Goal: Complete application form: Complete application form

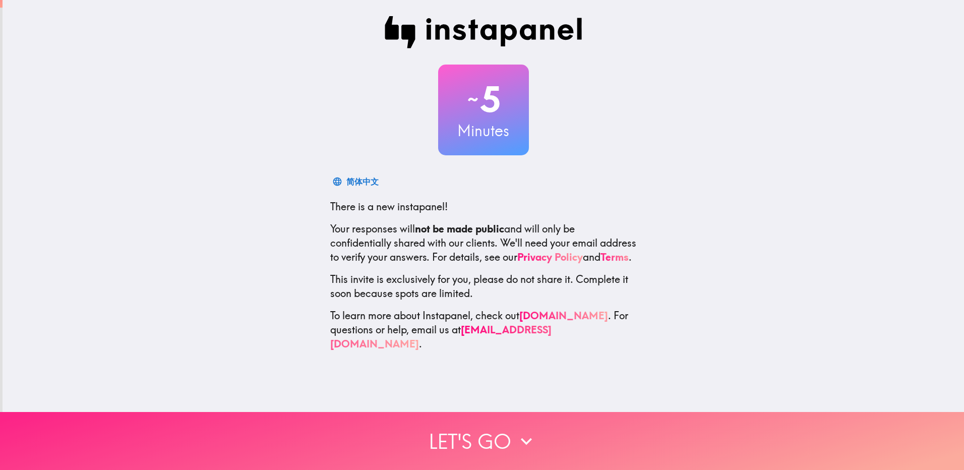
click at [480, 435] on button "Let's go" at bounding box center [482, 441] width 964 height 58
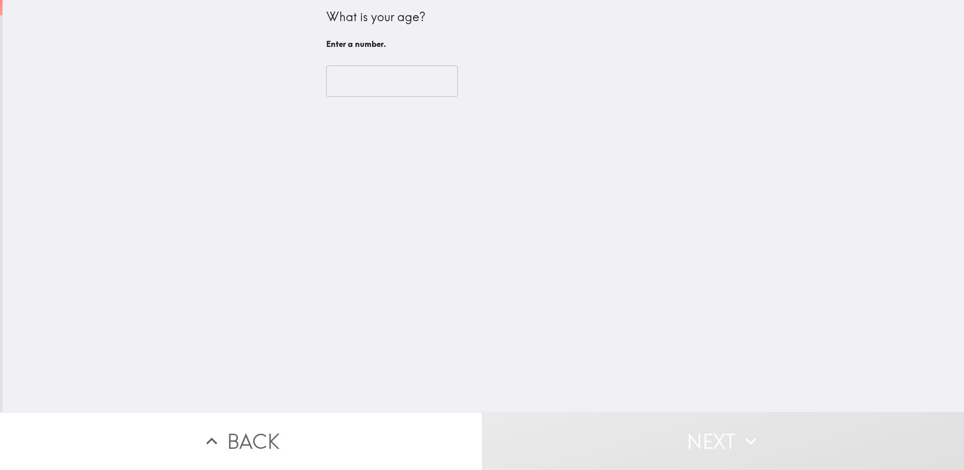
click at [359, 79] on input "number" at bounding box center [392, 81] width 132 height 31
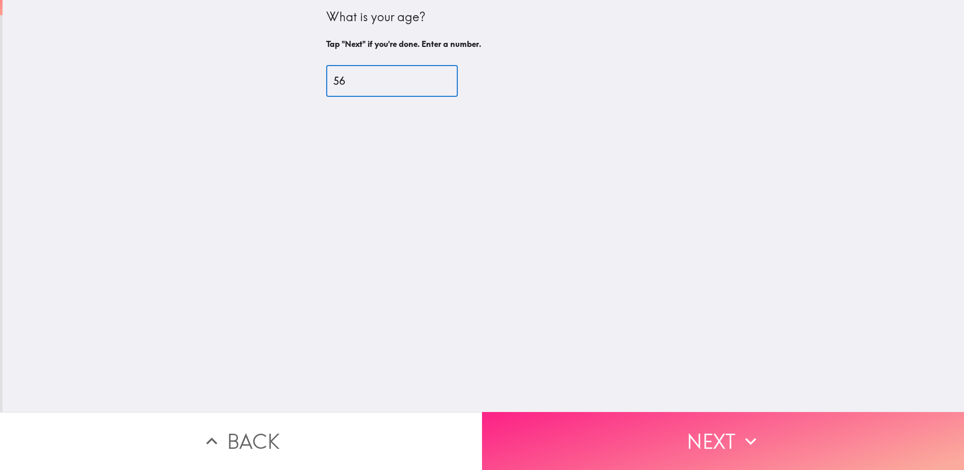
type input "56"
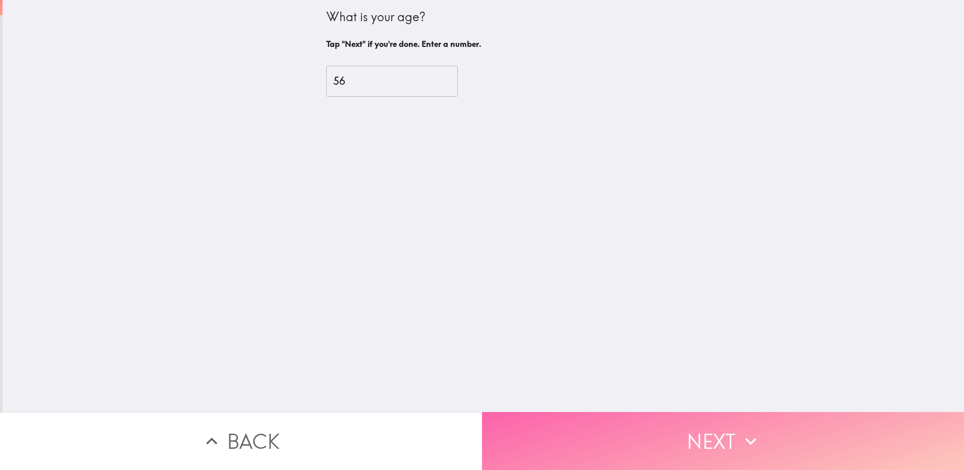
click at [698, 441] on button "Next" at bounding box center [723, 441] width 482 height 58
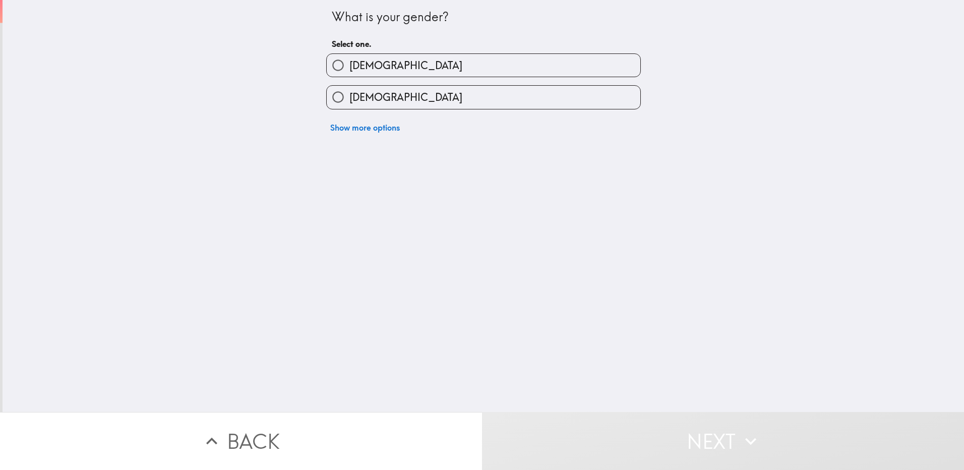
click at [434, 93] on label "[DEMOGRAPHIC_DATA]" at bounding box center [483, 97] width 313 height 23
click at [349, 93] on input "[DEMOGRAPHIC_DATA]" at bounding box center [338, 97] width 23 height 23
radio input "true"
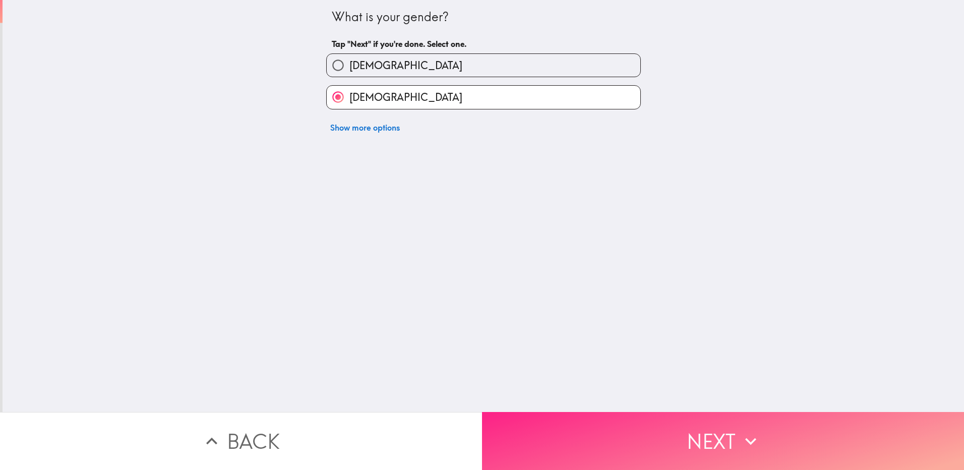
click at [704, 453] on button "Next" at bounding box center [723, 441] width 482 height 58
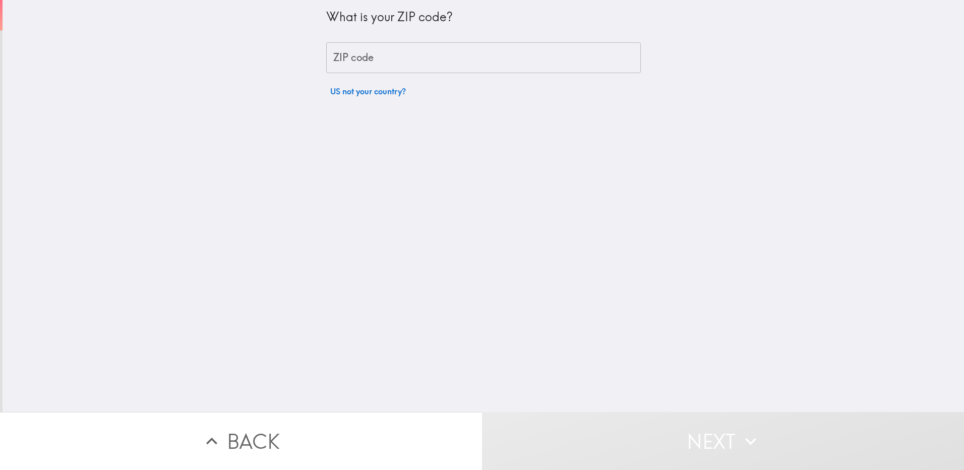
click at [399, 61] on input "ZIP code" at bounding box center [483, 57] width 314 height 31
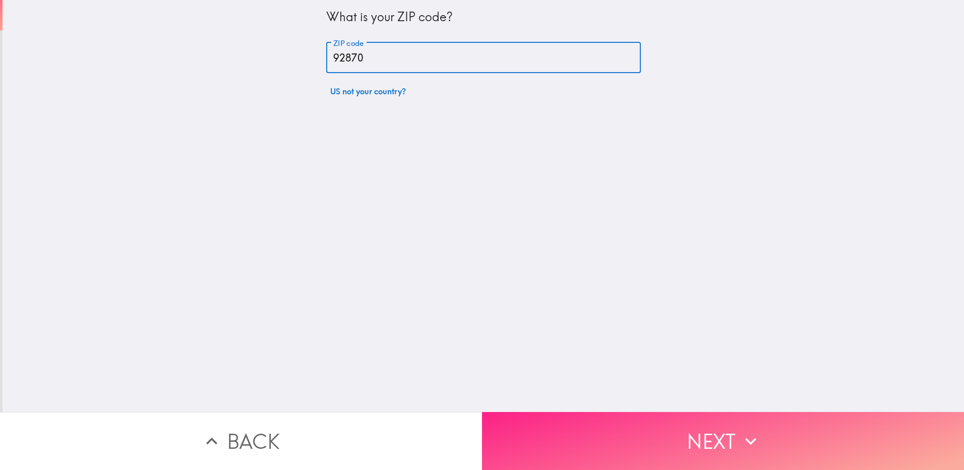
type input "92870"
click at [691, 431] on button "Next" at bounding box center [723, 441] width 482 height 58
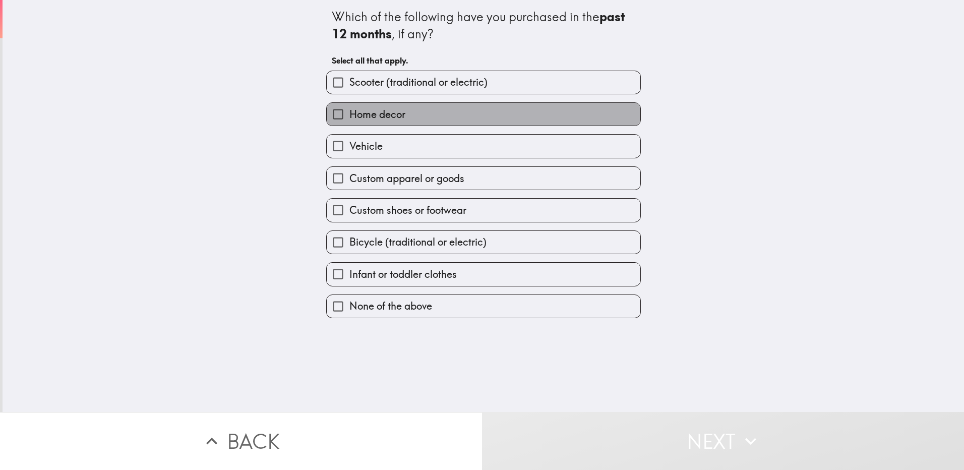
click at [472, 113] on label "Home decor" at bounding box center [483, 114] width 313 height 23
click at [349, 113] on input "Home decor" at bounding box center [338, 114] width 23 height 23
checkbox input "true"
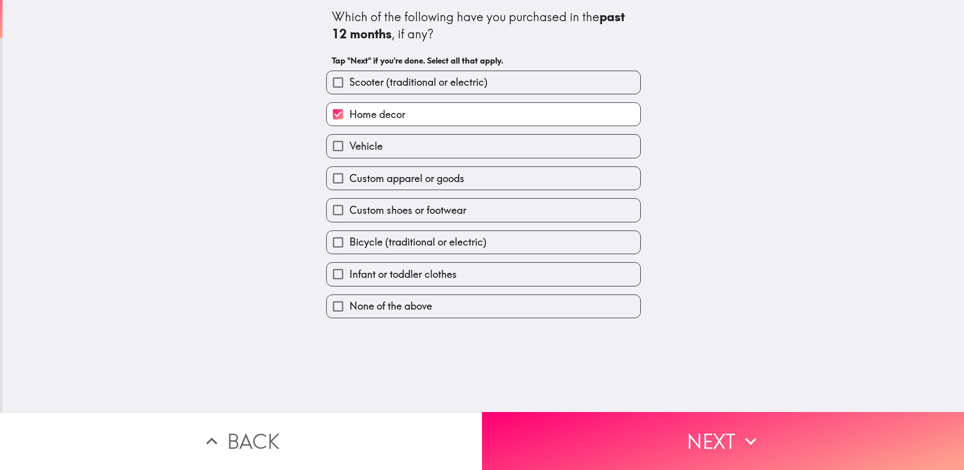
click at [663, 439] on button "Next" at bounding box center [723, 441] width 482 height 58
